Goal: Transaction & Acquisition: Purchase product/service

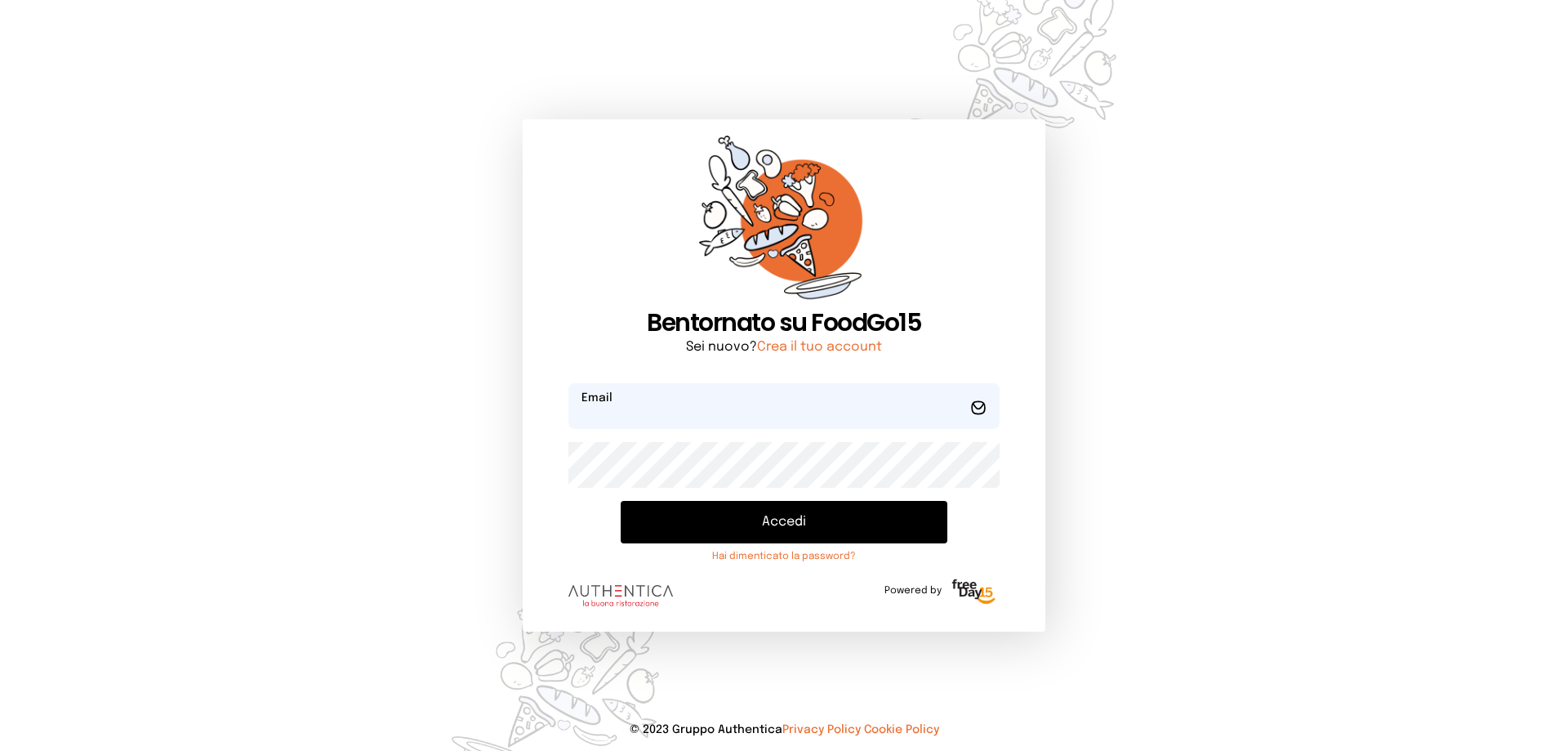
type input "**********"
click at [871, 526] on button "Accedi" at bounding box center [784, 522] width 327 height 43
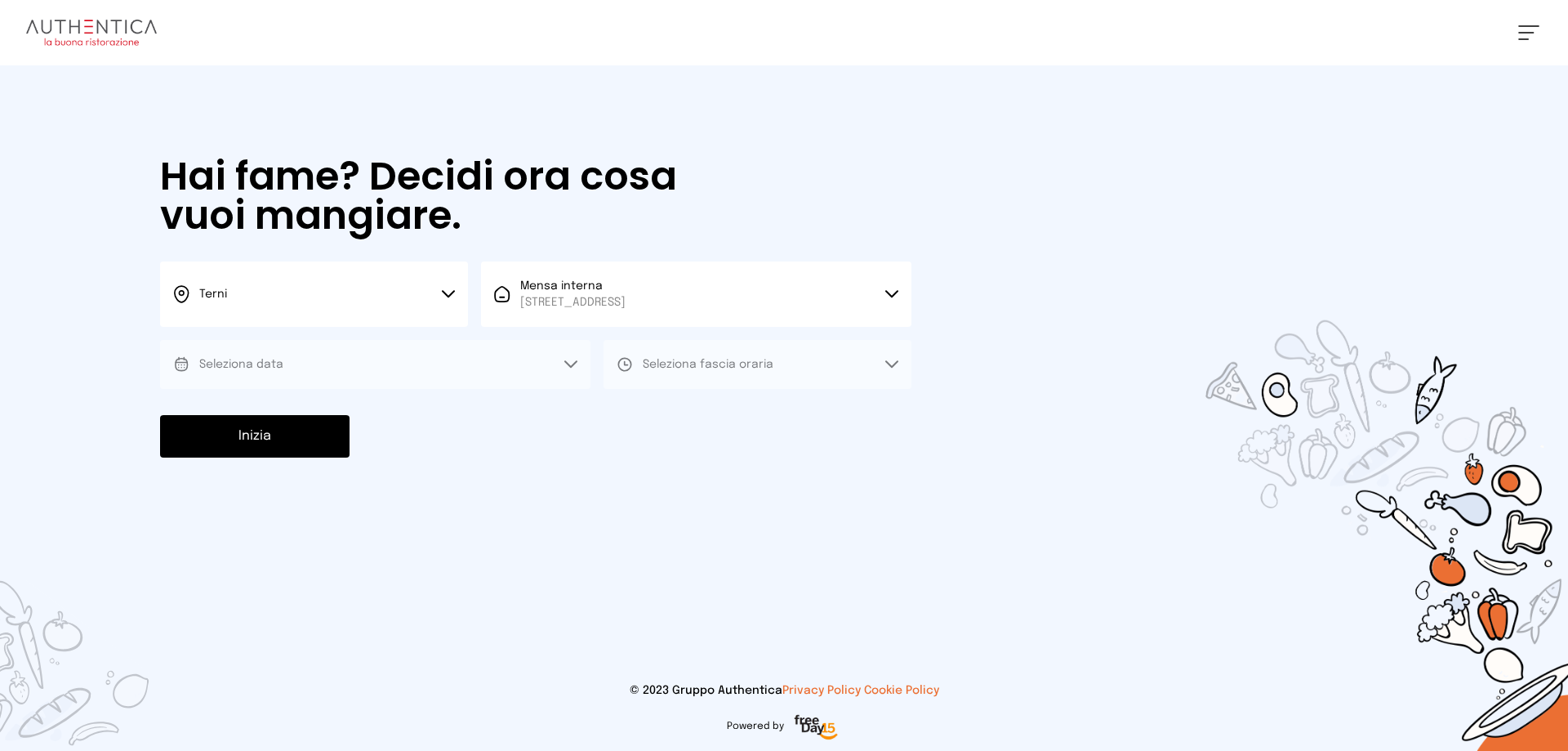
click at [484, 354] on button "Seleziona data" at bounding box center [375, 365] width 431 height 49
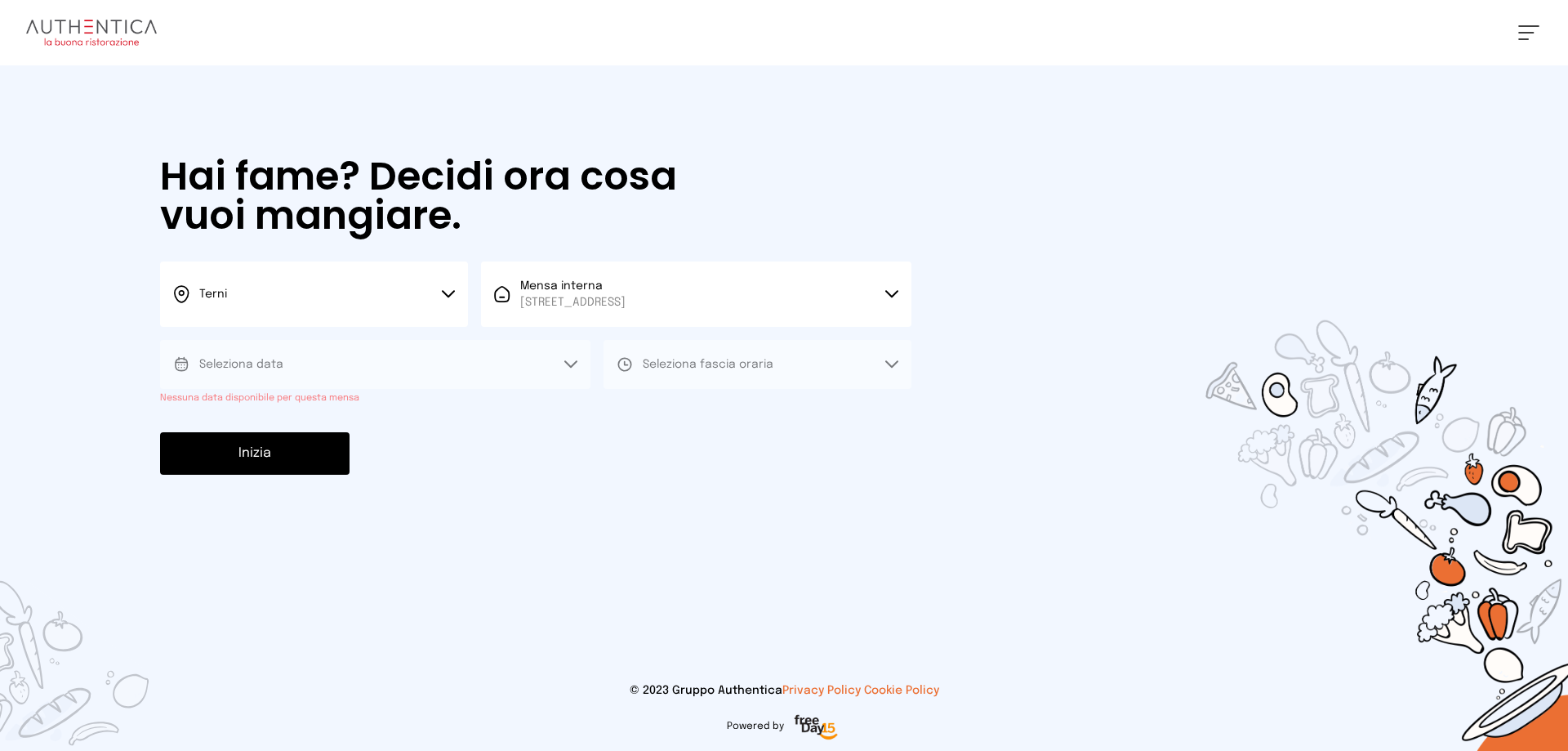
click at [693, 376] on button "Seleziona fascia oraria" at bounding box center [758, 365] width 308 height 49
click at [587, 350] on button "Seleziona data" at bounding box center [375, 365] width 431 height 49
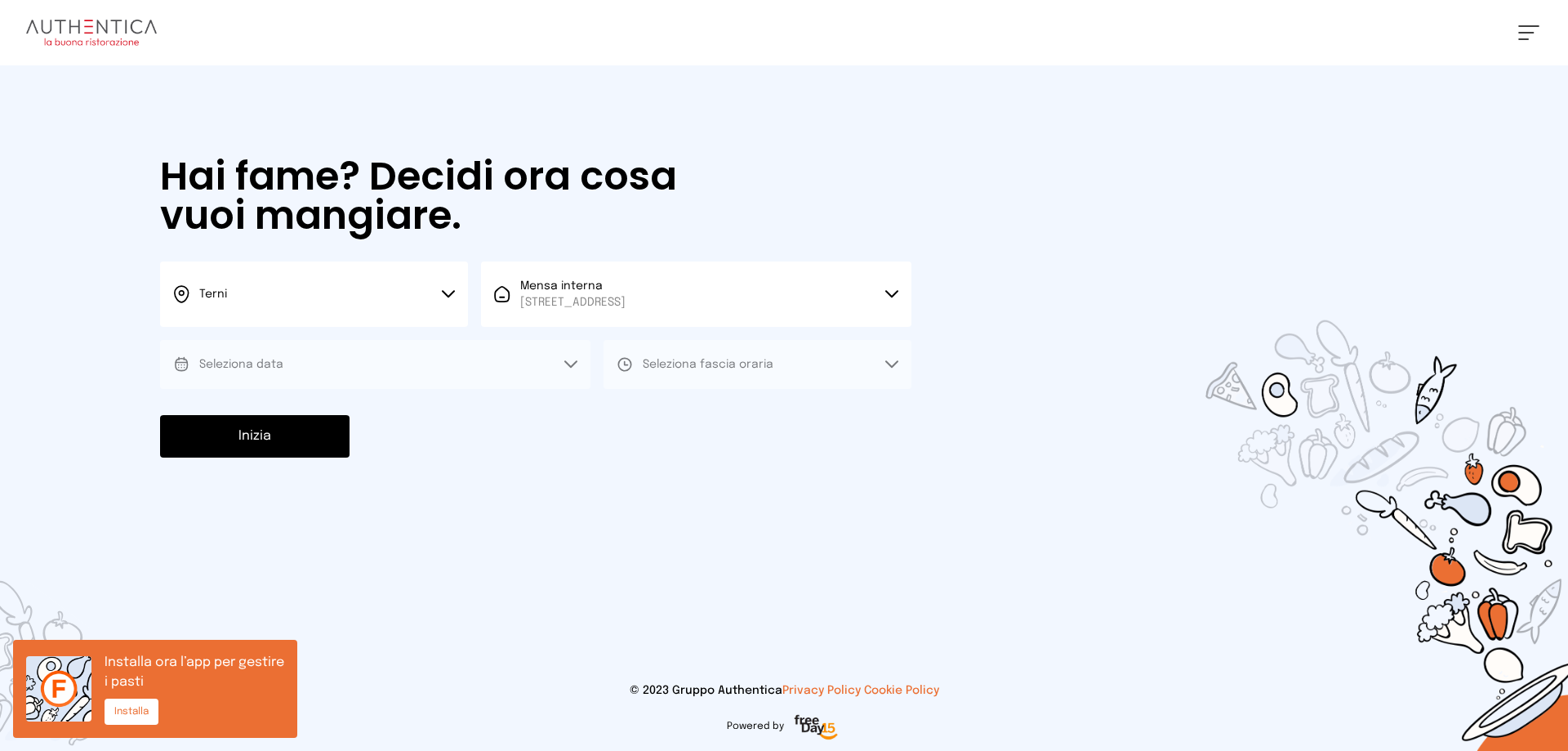
click at [559, 361] on button "Seleziona data" at bounding box center [375, 365] width 431 height 49
click at [447, 358] on button "Seleziona data" at bounding box center [375, 365] width 431 height 49
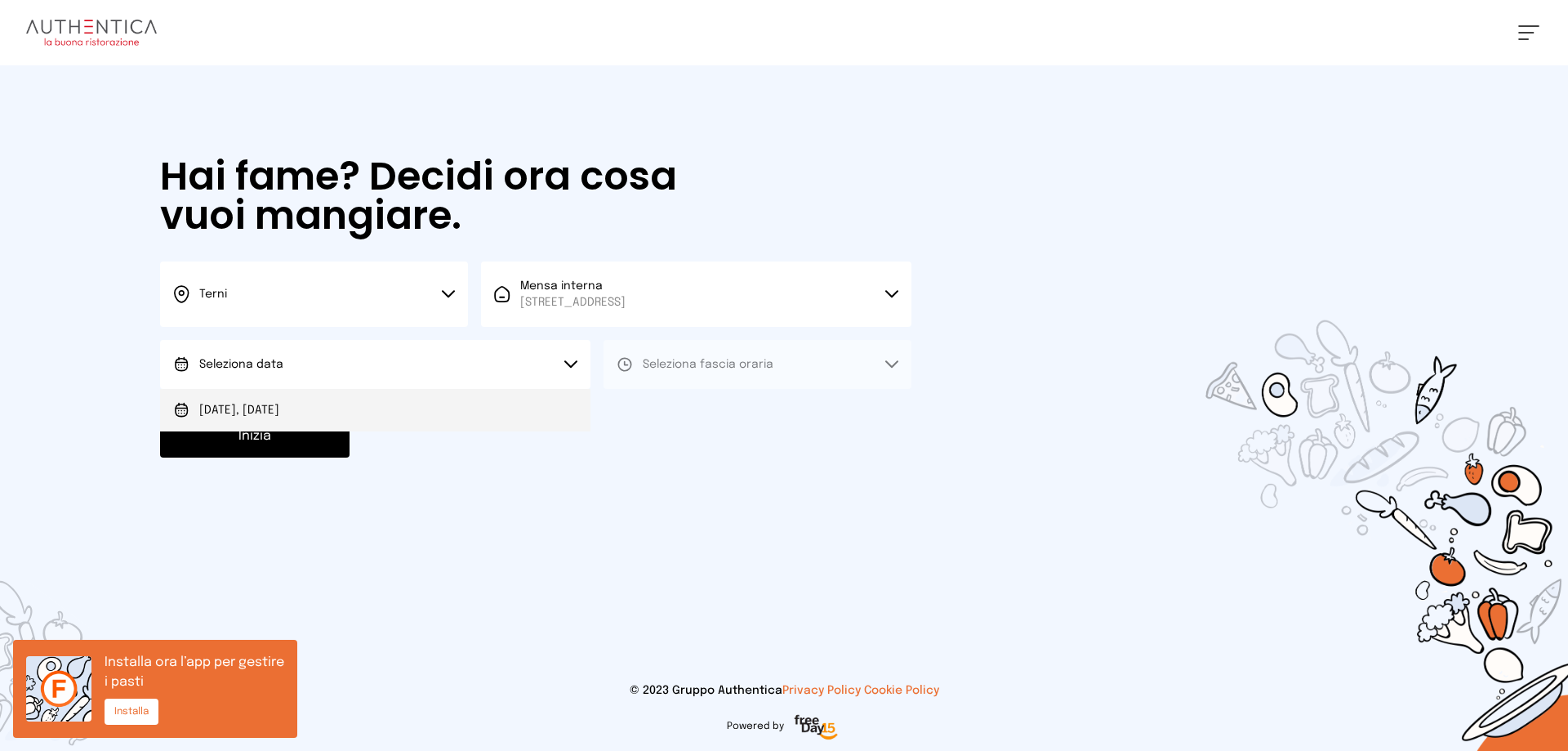
click at [399, 407] on li "Oggi, 01/10/2025" at bounding box center [375, 410] width 431 height 43
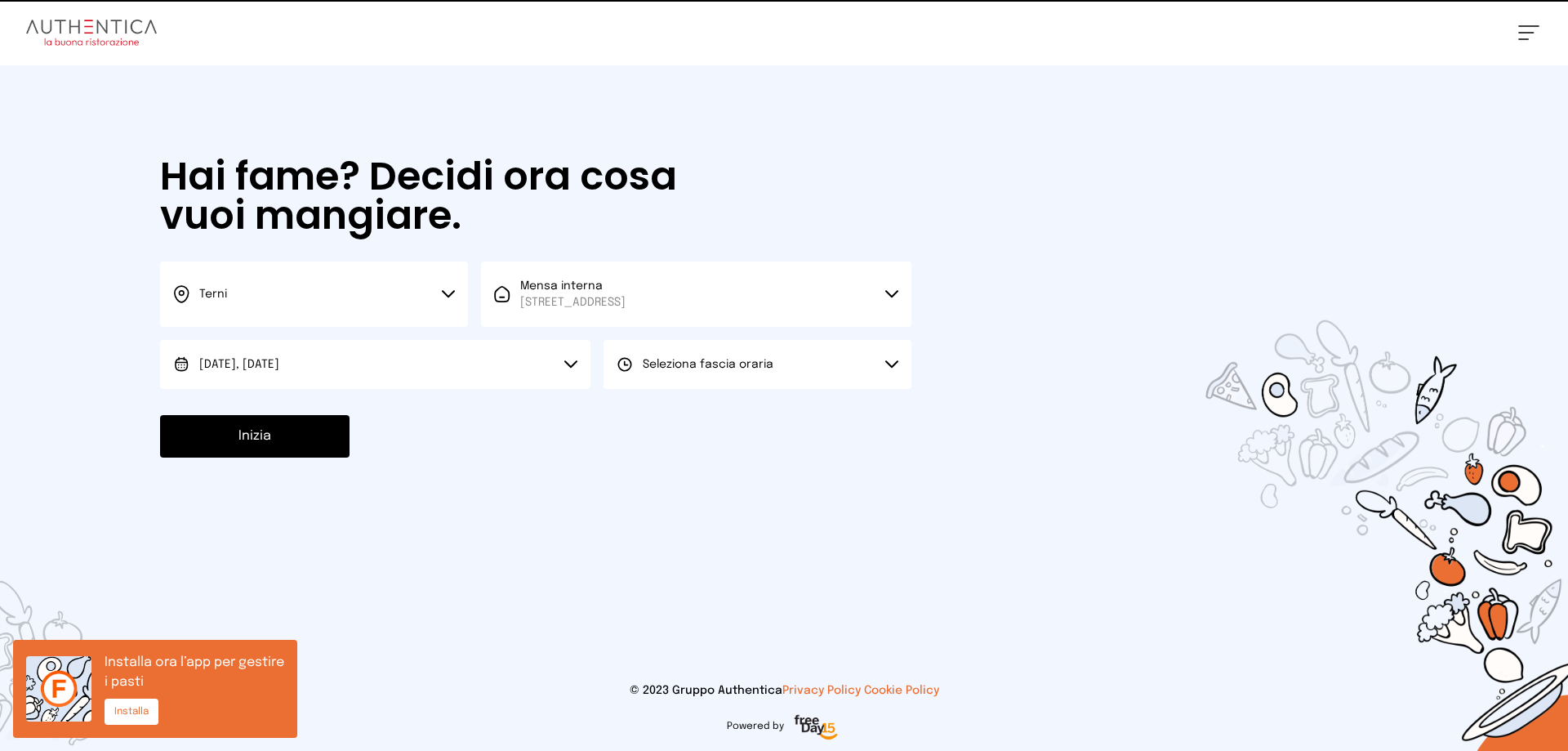
click at [672, 373] on button "Seleziona fascia oraria" at bounding box center [758, 365] width 308 height 49
click at [663, 410] on span "Pranzo" at bounding box center [662, 410] width 39 height 16
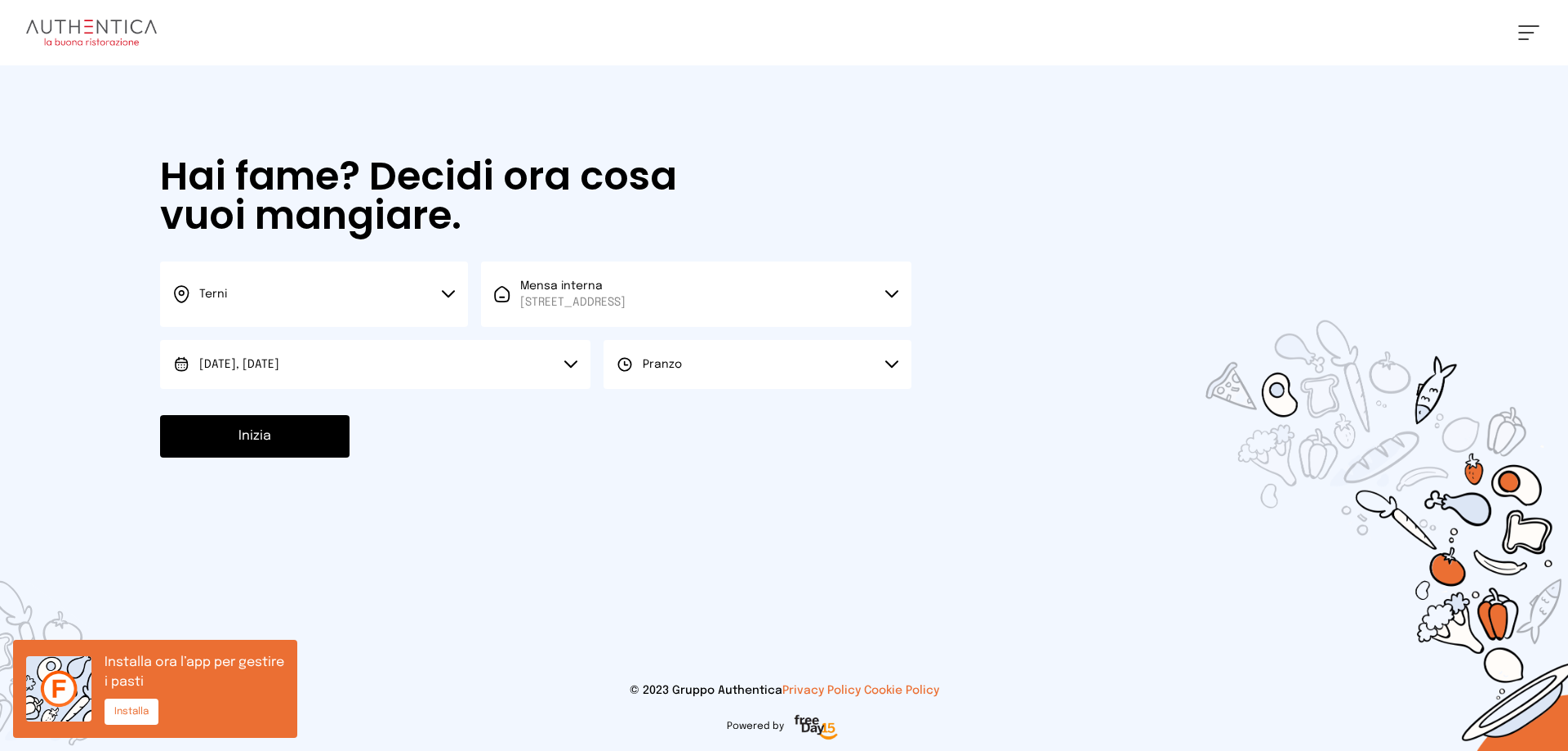
click at [266, 435] on button "Inizia" at bounding box center [255, 436] width 190 height 43
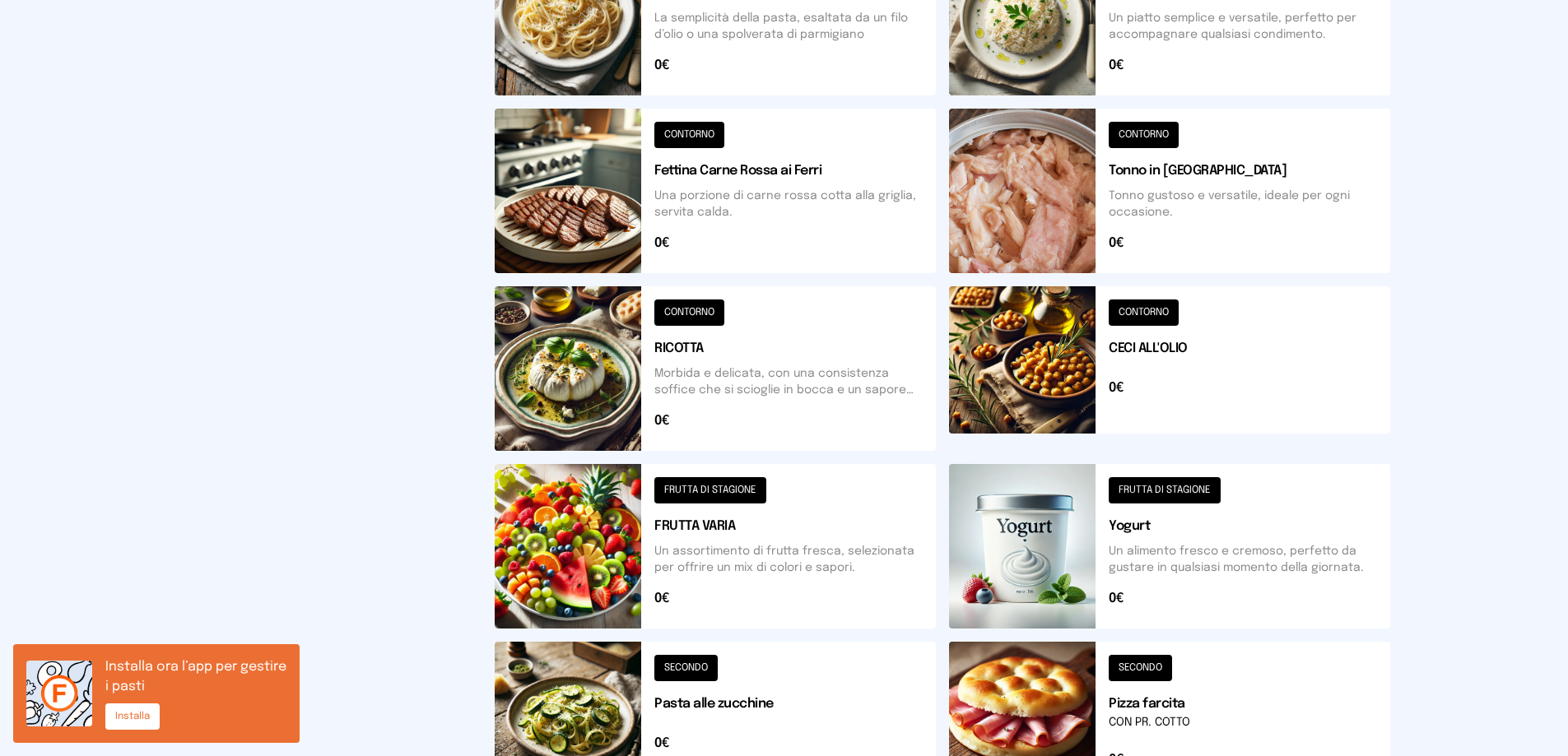
scroll to position [589, 0]
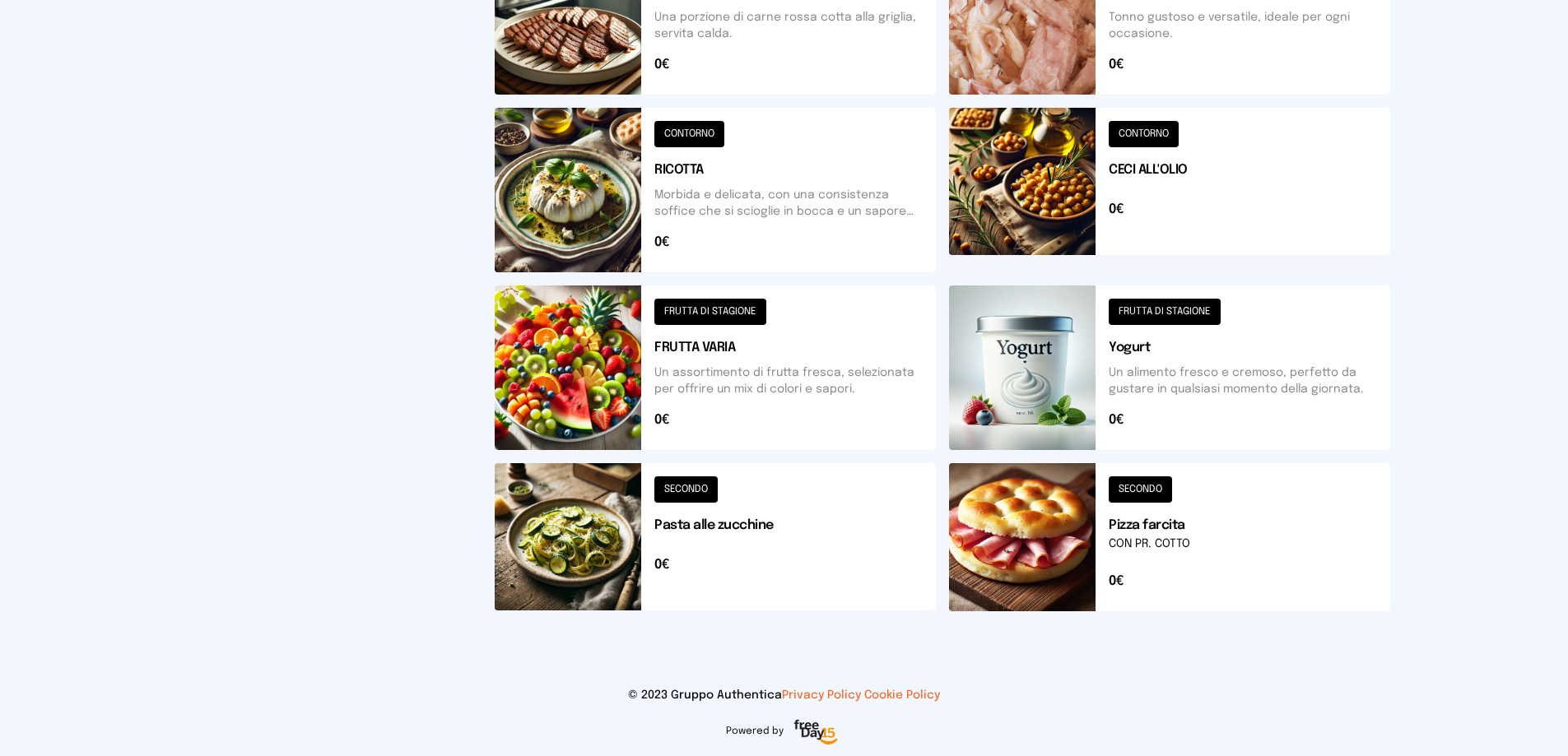
click at [1250, 185] on button at bounding box center [1169, 189] width 441 height 165
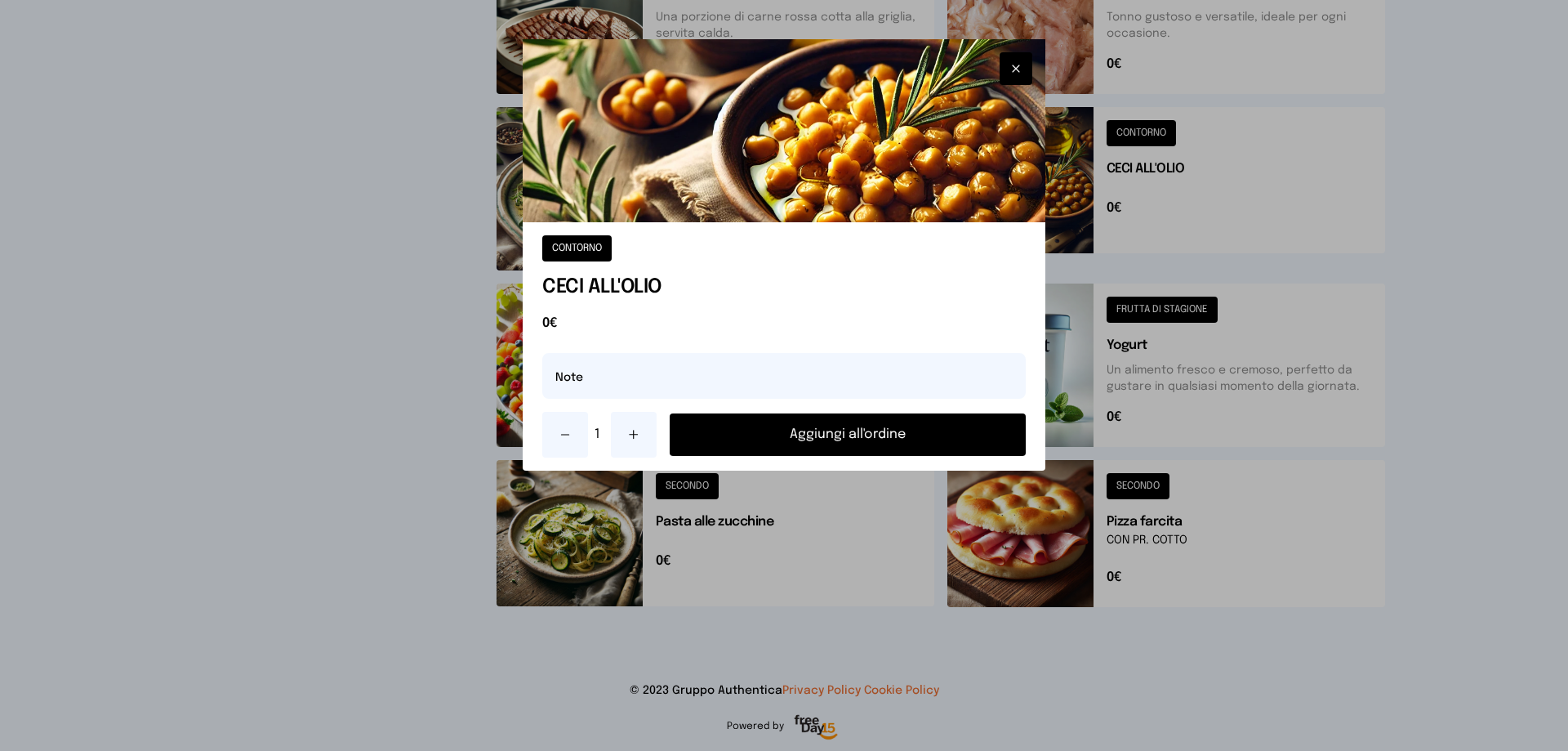
click at [773, 414] on button "Aggiungi all'ordine" at bounding box center [848, 434] width 356 height 43
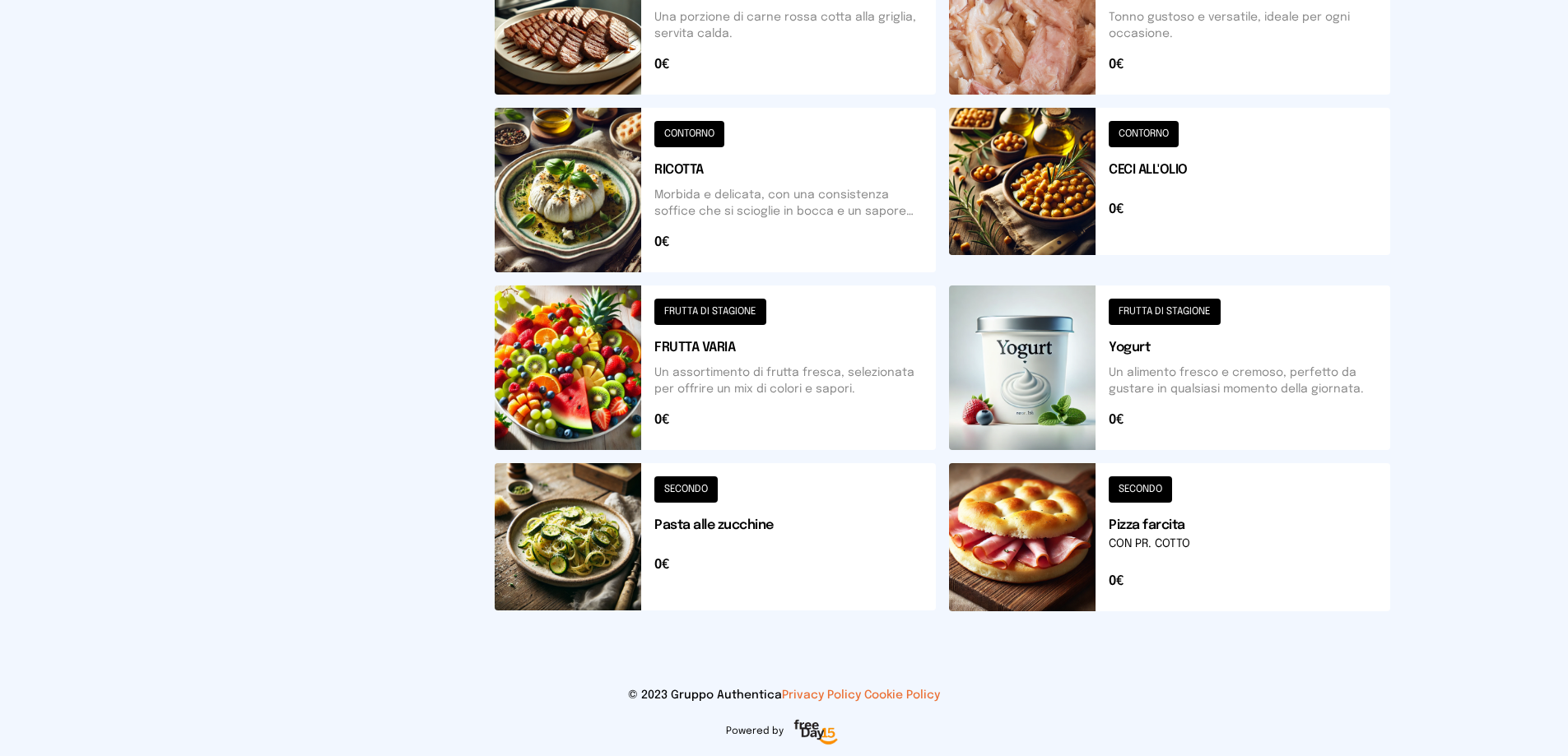
click at [1178, 518] on button at bounding box center [1169, 537] width 441 height 148
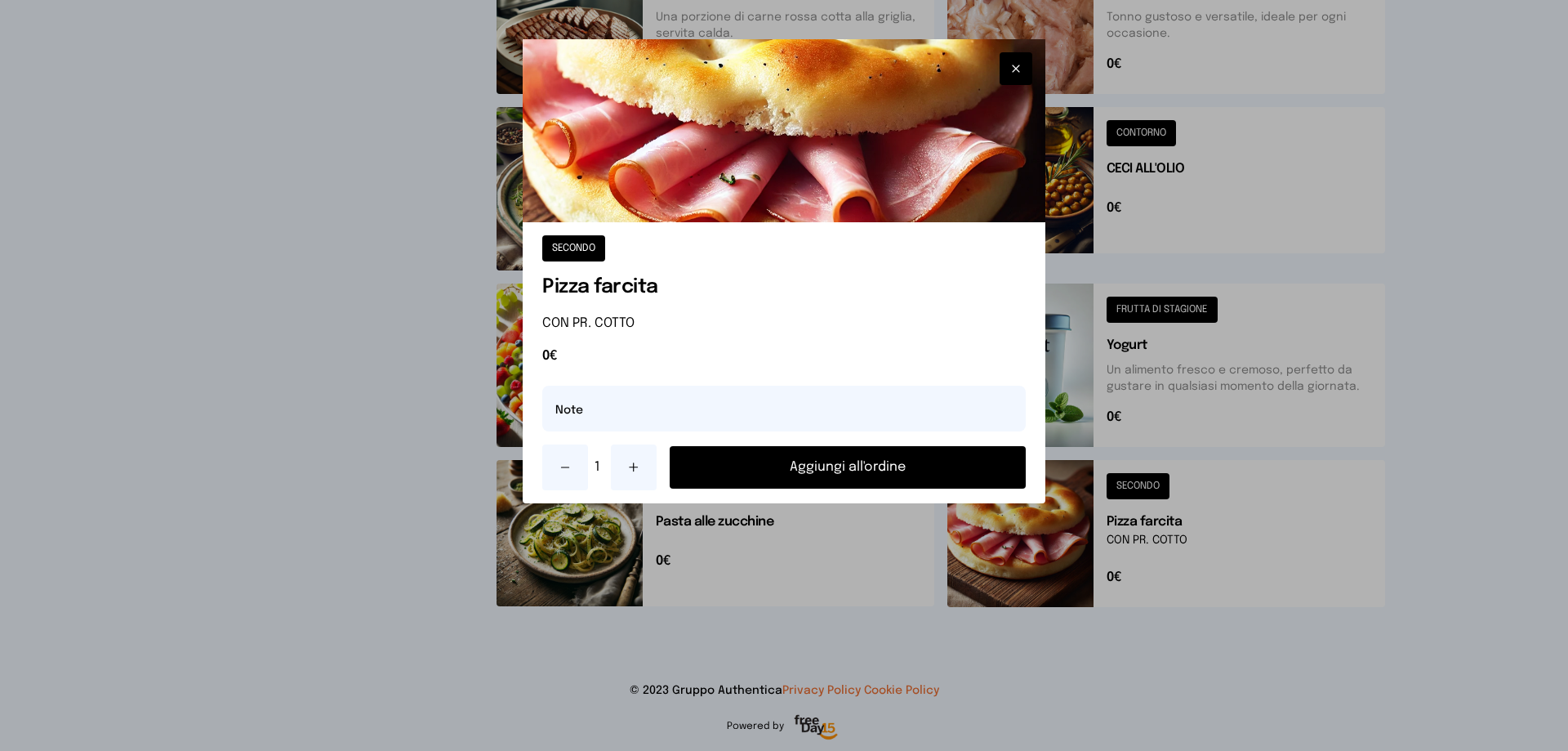
click at [843, 455] on button "Aggiungi all'ordine" at bounding box center [848, 467] width 356 height 43
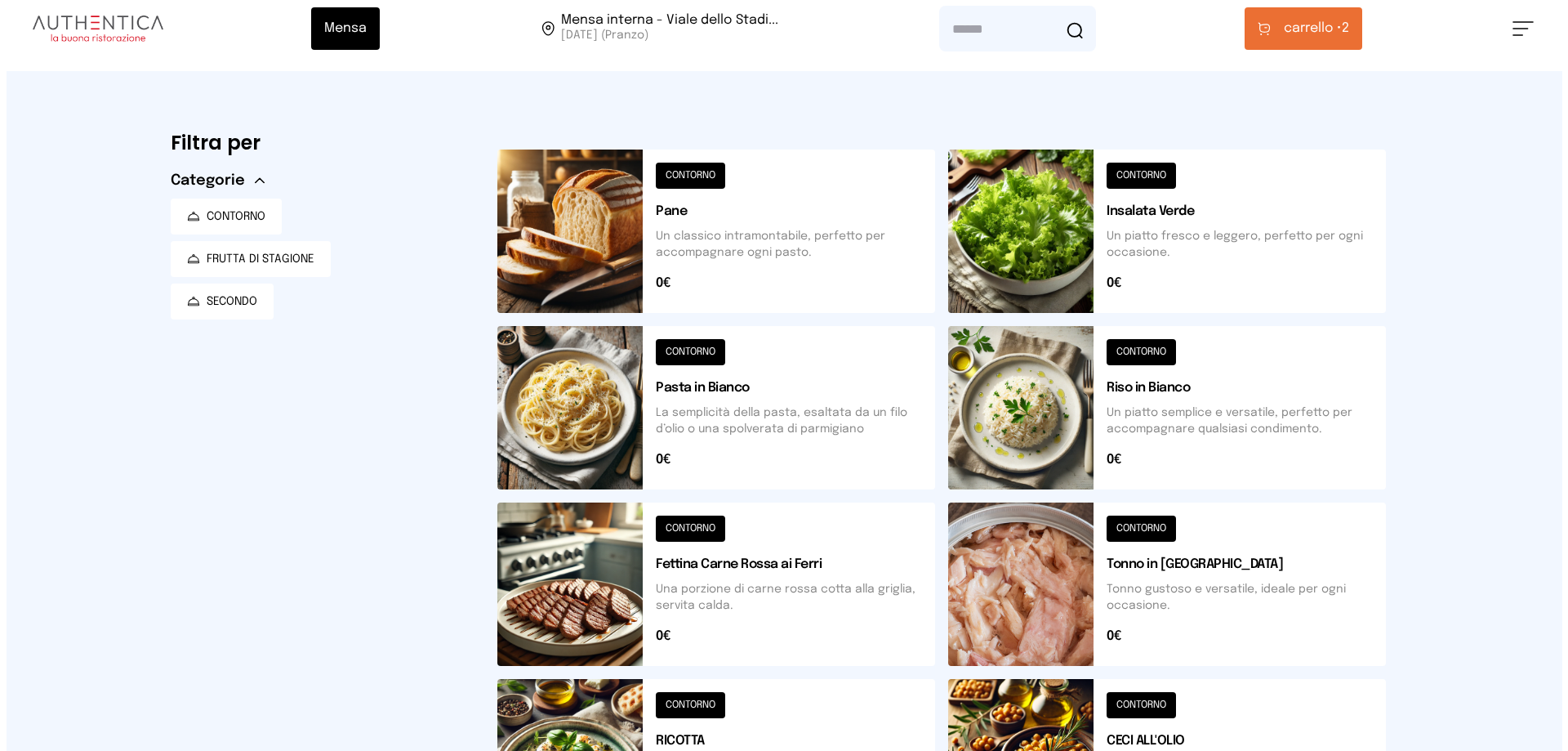
scroll to position [0, 0]
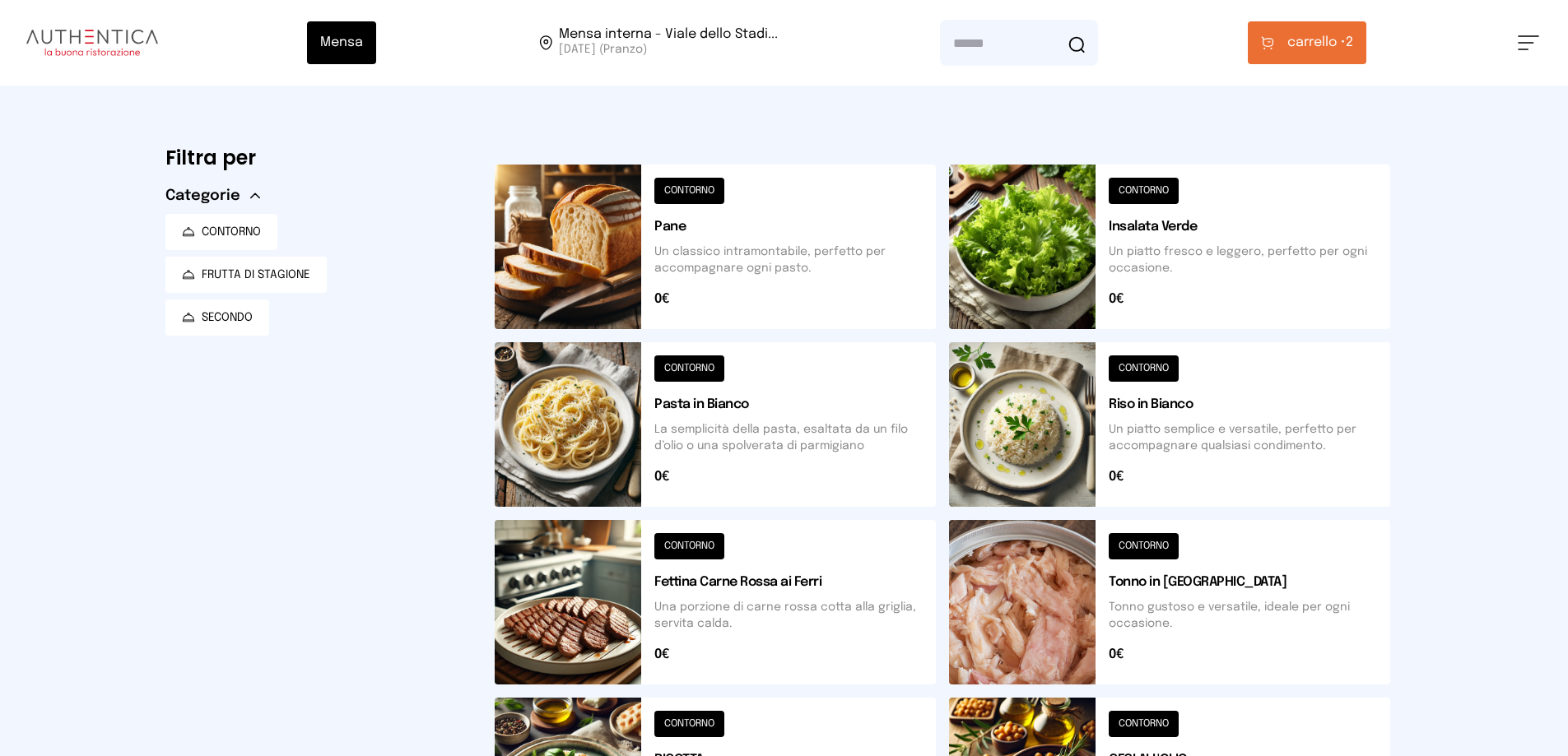
click at [1345, 37] on span "carrello •" at bounding box center [1316, 42] width 58 height 19
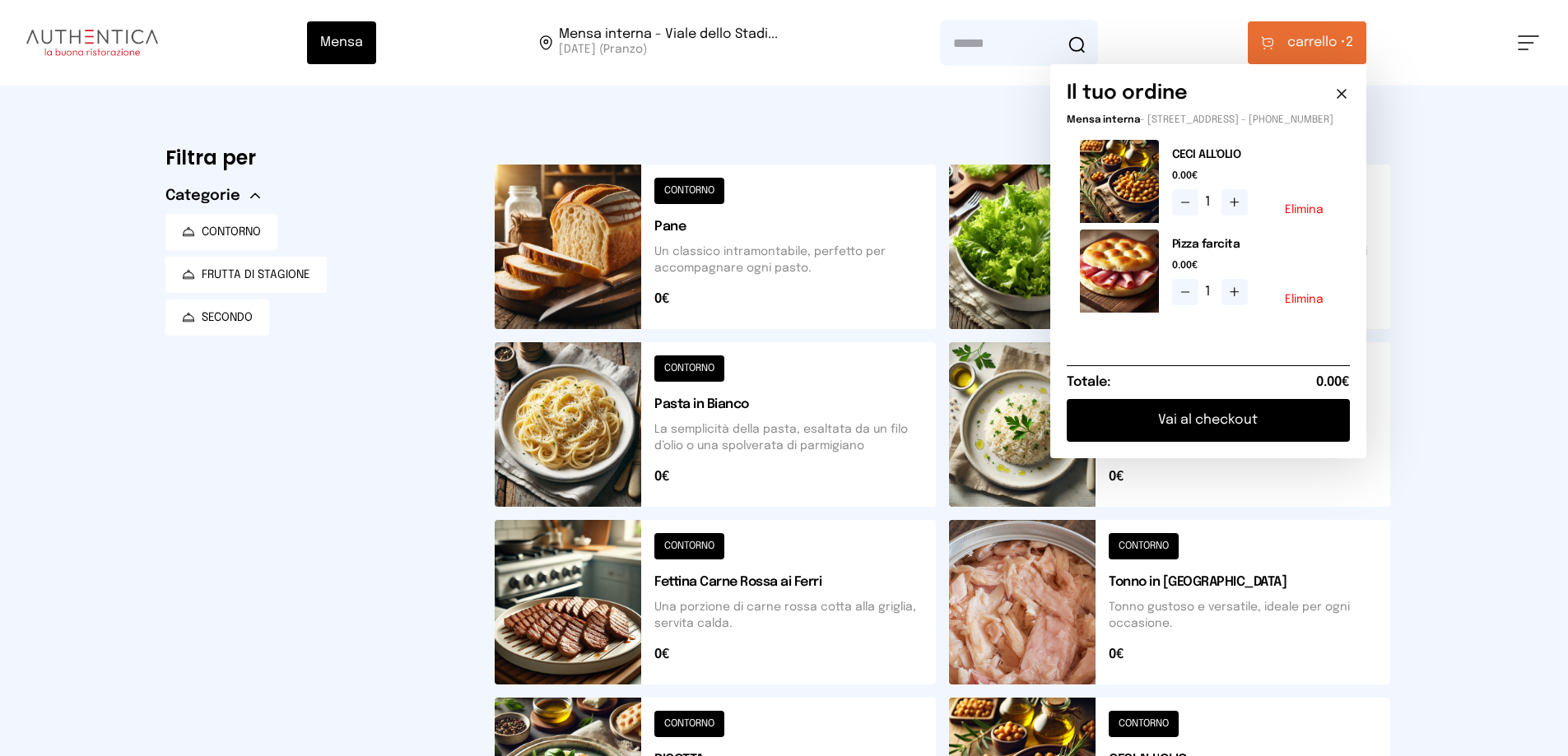
click at [1290, 434] on button "Vai al checkout" at bounding box center [1208, 420] width 283 height 43
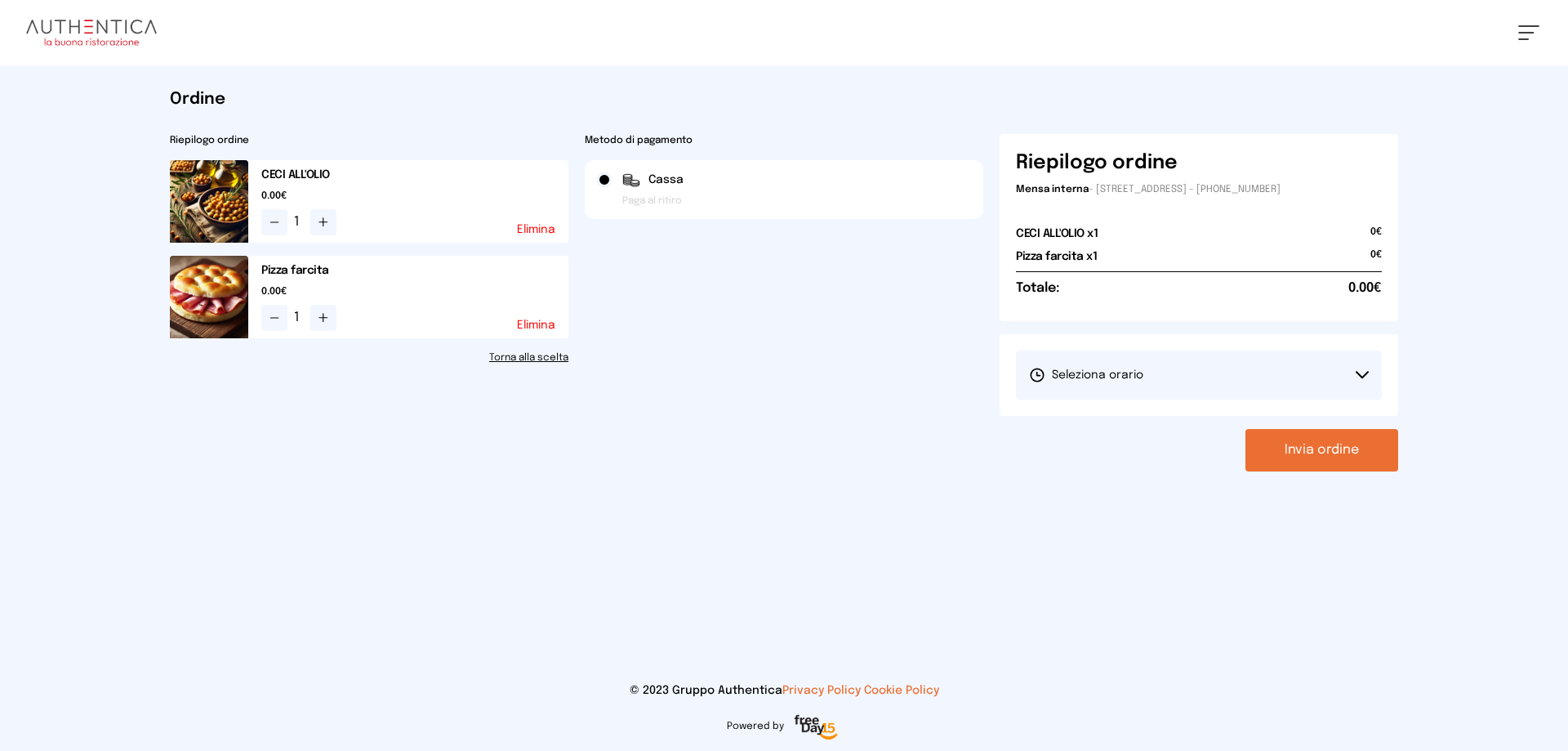
click at [1240, 391] on button "Seleziona orario" at bounding box center [1199, 375] width 366 height 49
click at [1163, 422] on li "1° Turno (13:00 - 15:00)" at bounding box center [1199, 421] width 366 height 43
click at [1309, 447] on button "Invia ordine" at bounding box center [1322, 450] width 153 height 43
